Goal: Task Accomplishment & Management: Use online tool/utility

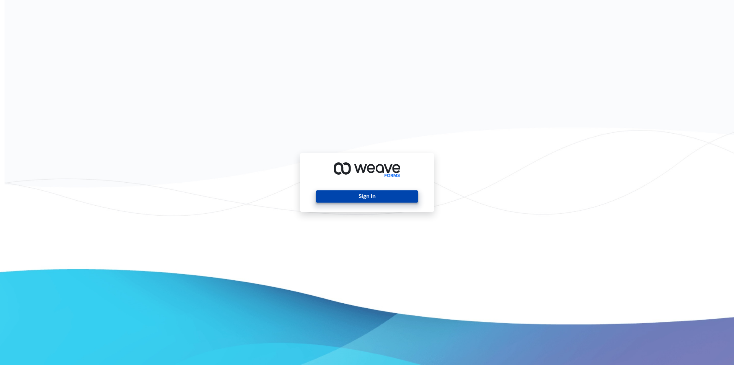
click at [343, 200] on button "Sign In" at bounding box center [367, 196] width 102 height 12
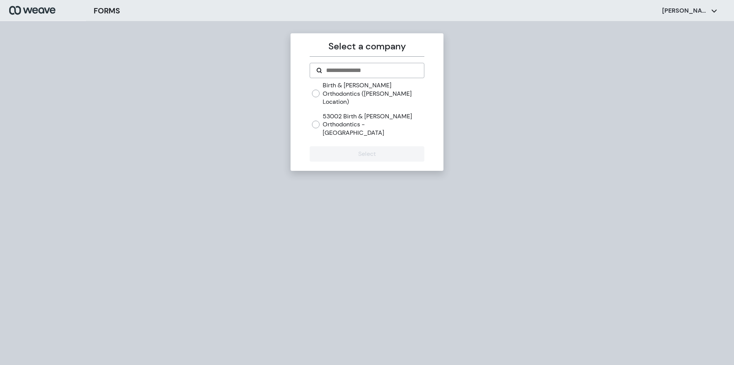
click at [337, 89] on label "Birth & [PERSON_NAME] Orthodontics ([PERSON_NAME] Location)" at bounding box center [373, 93] width 101 height 25
click at [342, 146] on button "Select" at bounding box center [367, 153] width 114 height 15
